Goal: Information Seeking & Learning: Learn about a topic

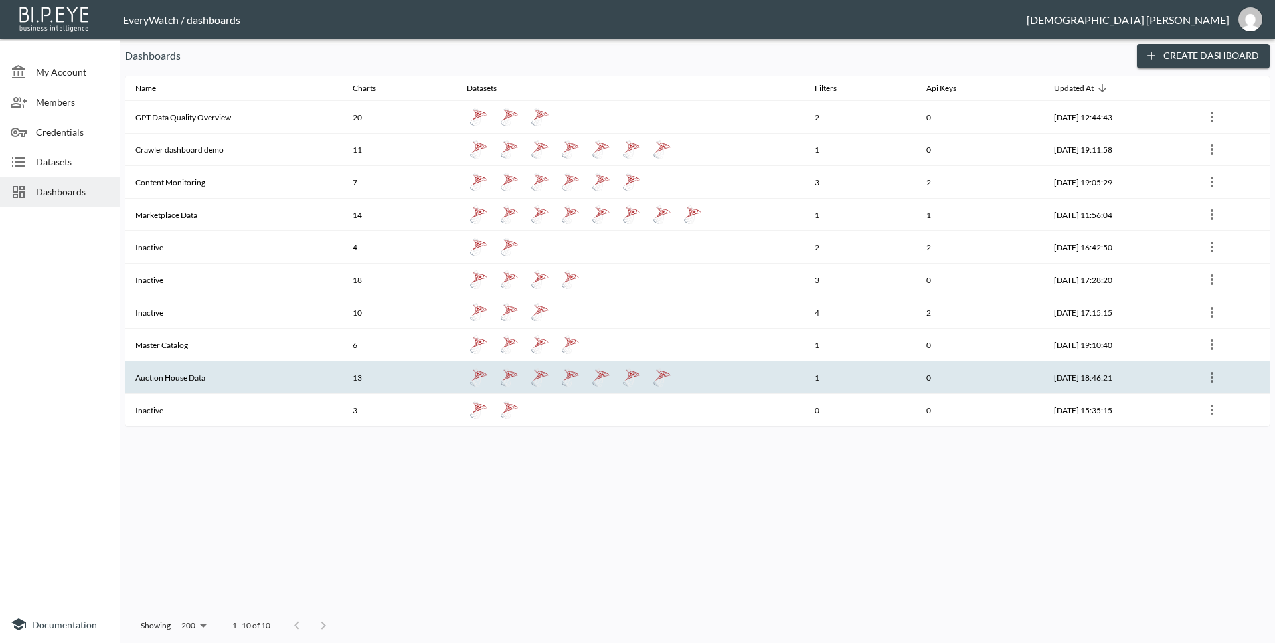
click at [214, 373] on th "Auction House Data" at bounding box center [233, 377] width 217 height 33
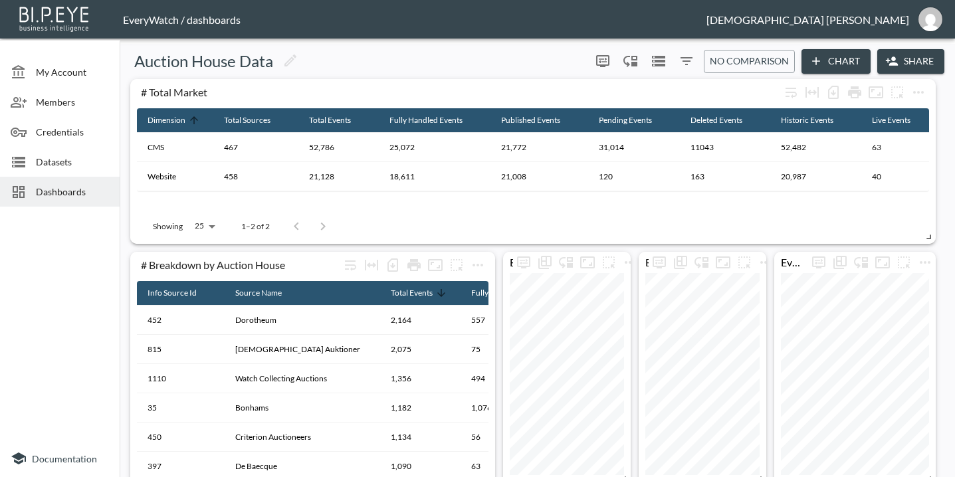
click at [70, 179] on div "Dashboards" at bounding box center [60, 192] width 120 height 30
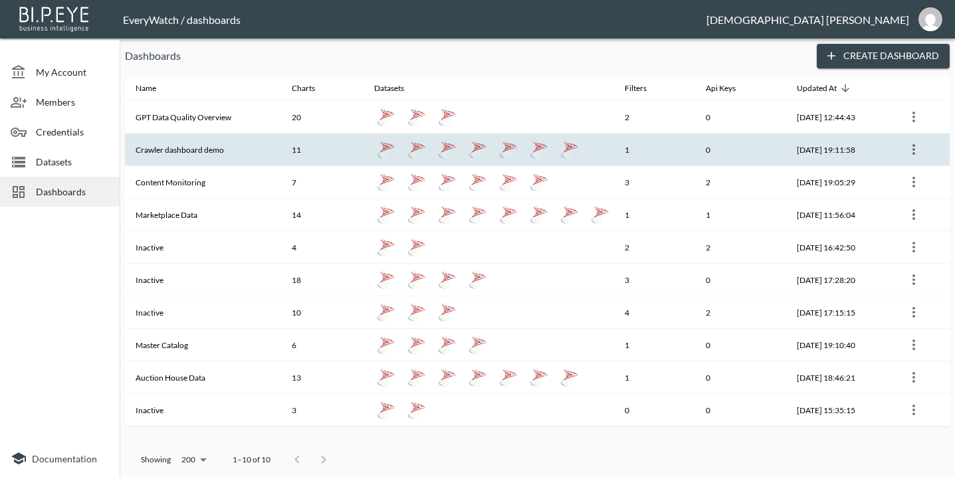
click at [181, 149] on th "Crawler dashboard demo" at bounding box center [203, 150] width 156 height 33
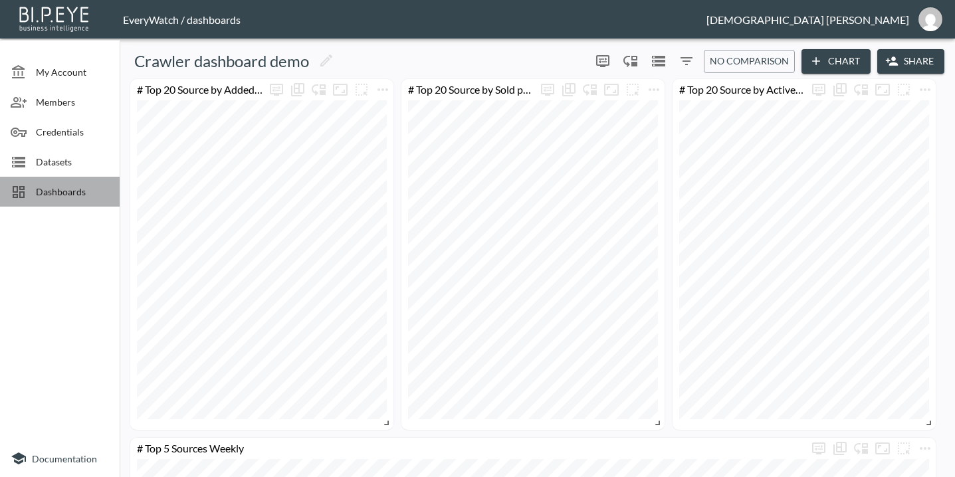
click at [77, 187] on span "Dashboards" at bounding box center [72, 192] width 73 height 14
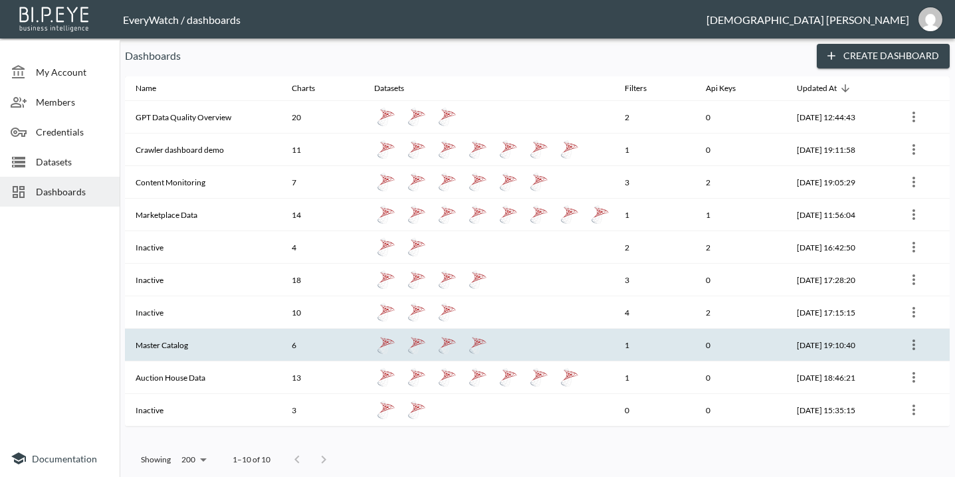
click at [363, 353] on th at bounding box center [488, 345] width 250 height 33
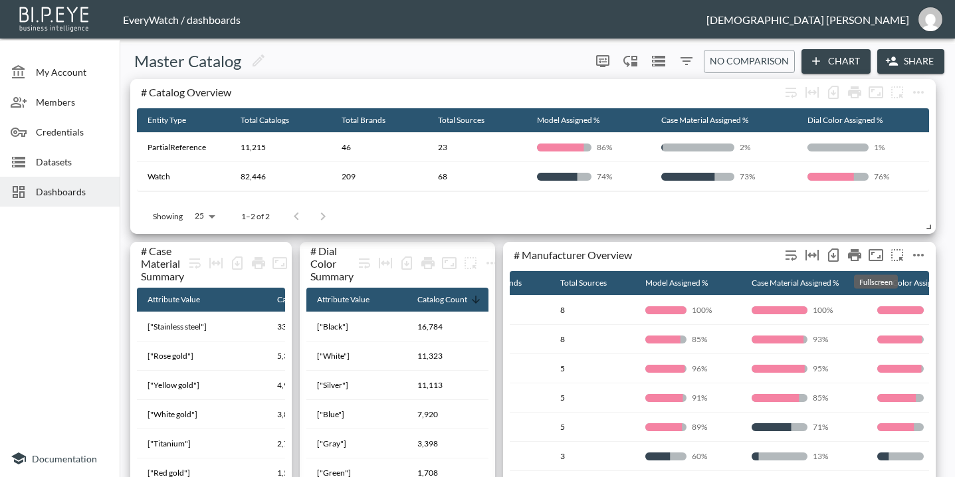
click at [870, 258] on icon "Fullscreen" at bounding box center [876, 255] width 16 height 16
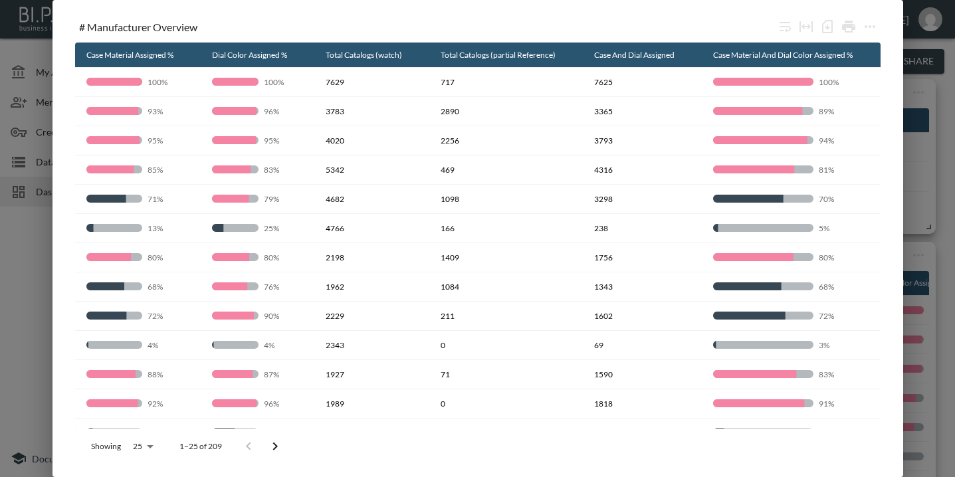
scroll to position [0, 468]
click at [933, 132] on div "# Manufacturer Overview Brand Total Catalogs Total Brands Total Sources Model A…" at bounding box center [477, 238] width 955 height 477
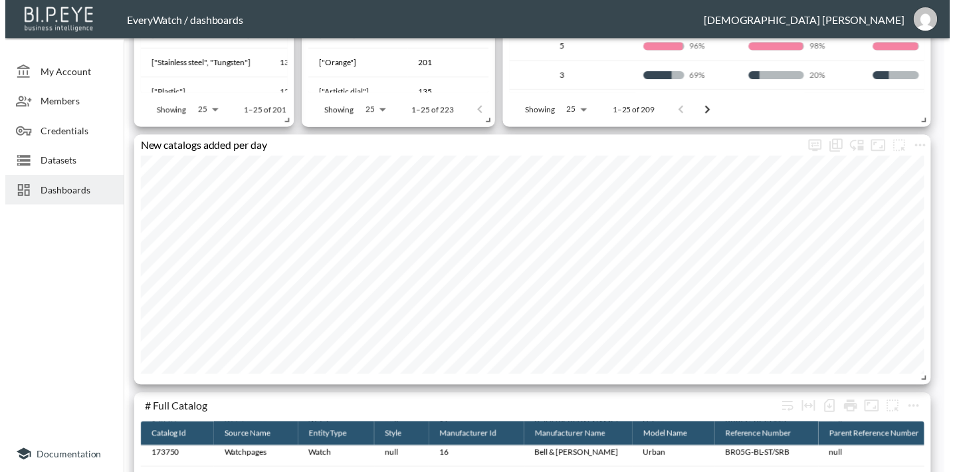
scroll to position [787, 0]
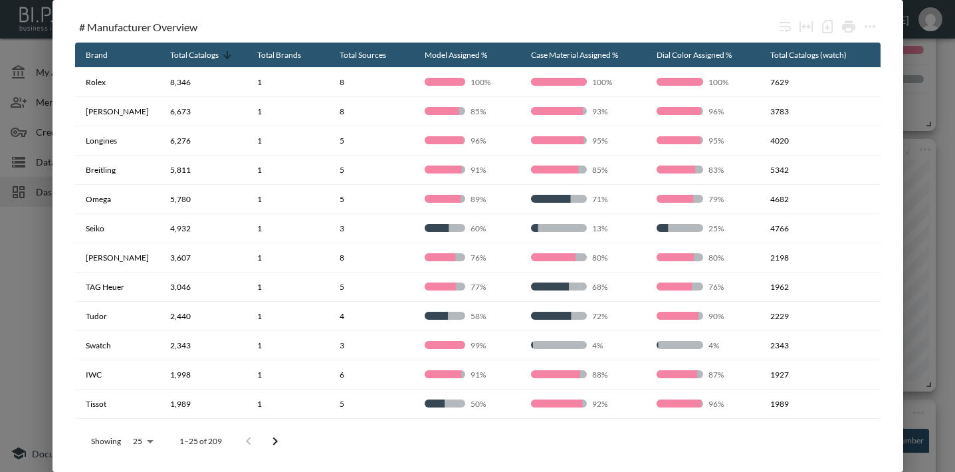
click at [907, 79] on div "# Manufacturer Overview Brand Total Catalogs Total Brands Total Sources Model A…" at bounding box center [477, 236] width 955 height 472
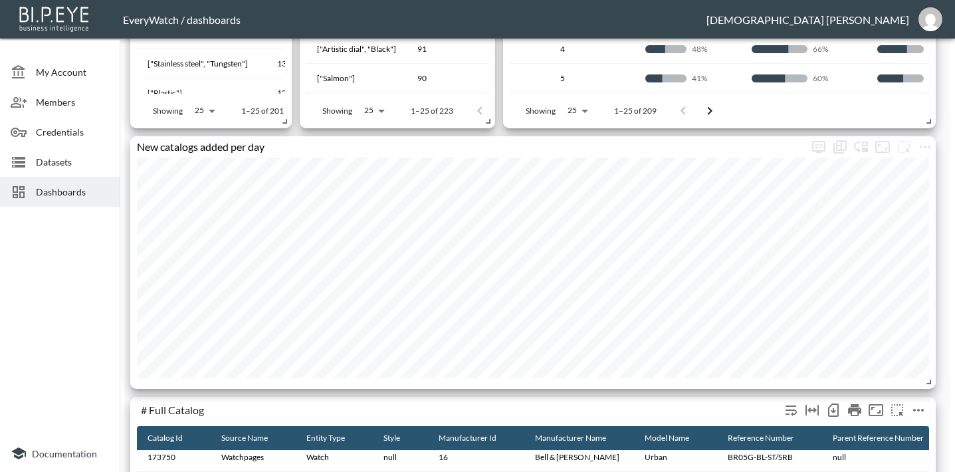
scroll to position [788, 0]
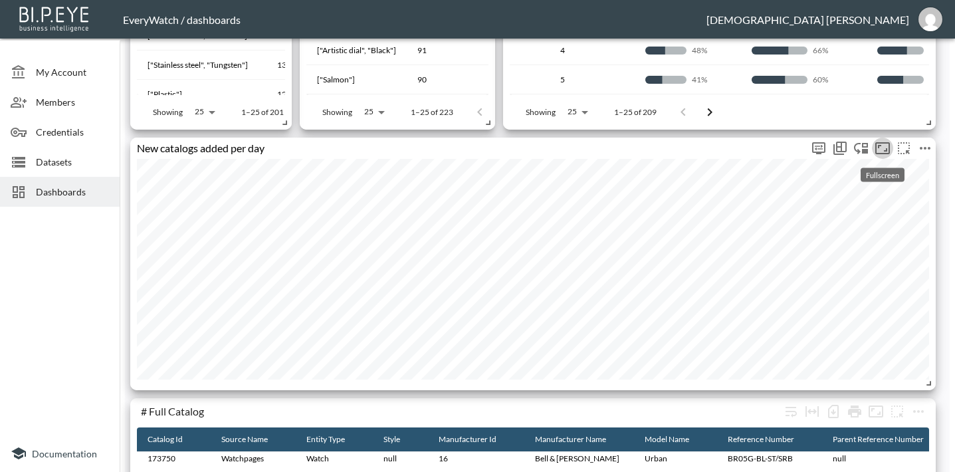
click at [880, 148] on icon "Fullscreen" at bounding box center [882, 148] width 16 height 16
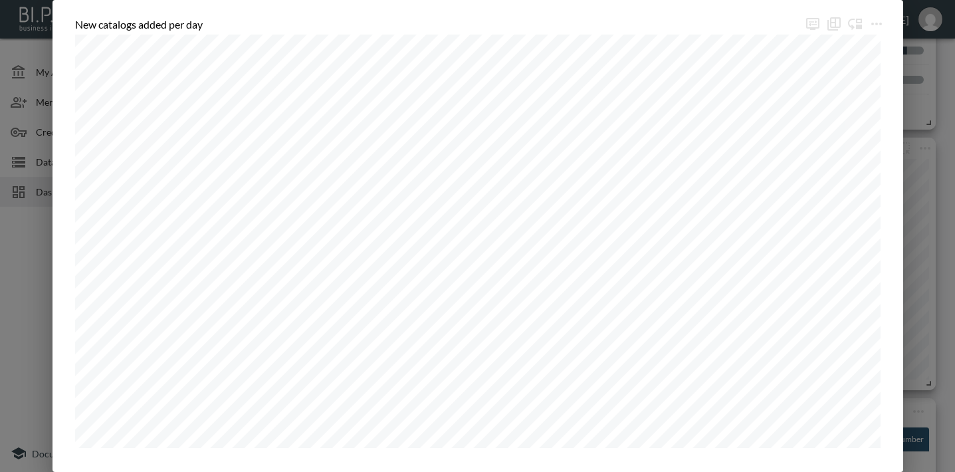
click at [937, 234] on div "New catalogs added per day" at bounding box center [477, 236] width 955 height 472
